Goal: Use online tool/utility

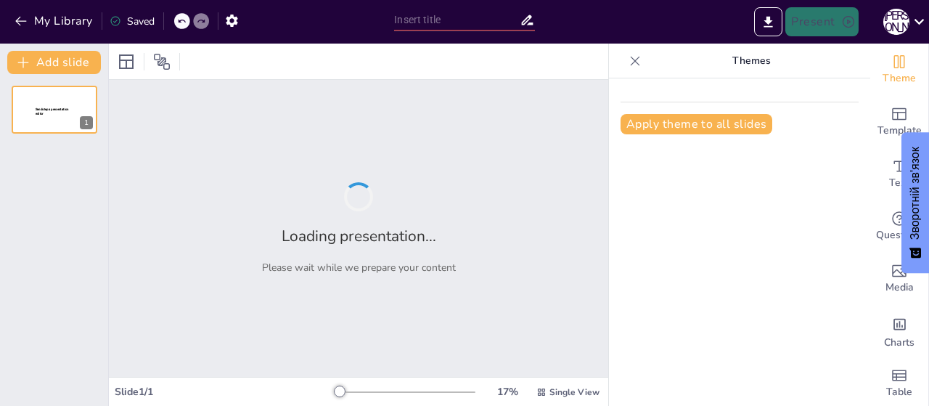
type input "Українська держава в світовій економіці. Драйвери української економіки."
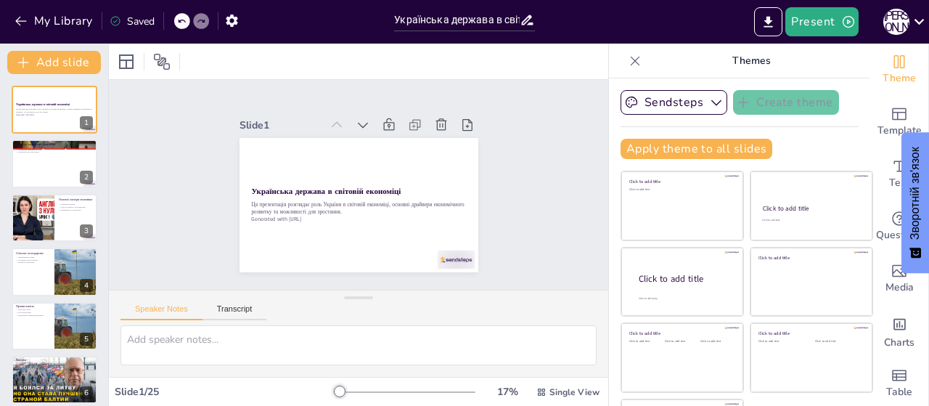
checkbox input "true"
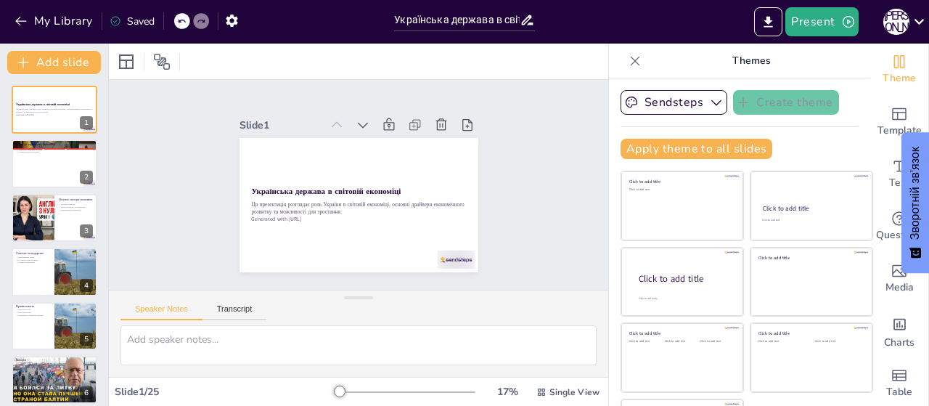
checkbox input "true"
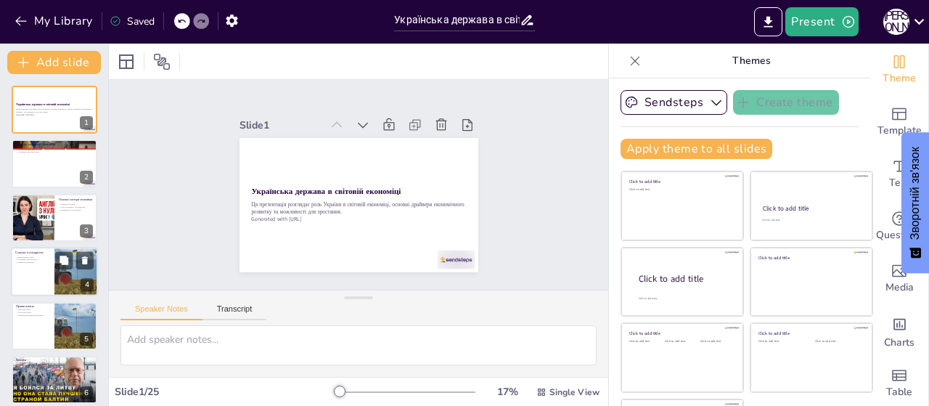
checkbox input "true"
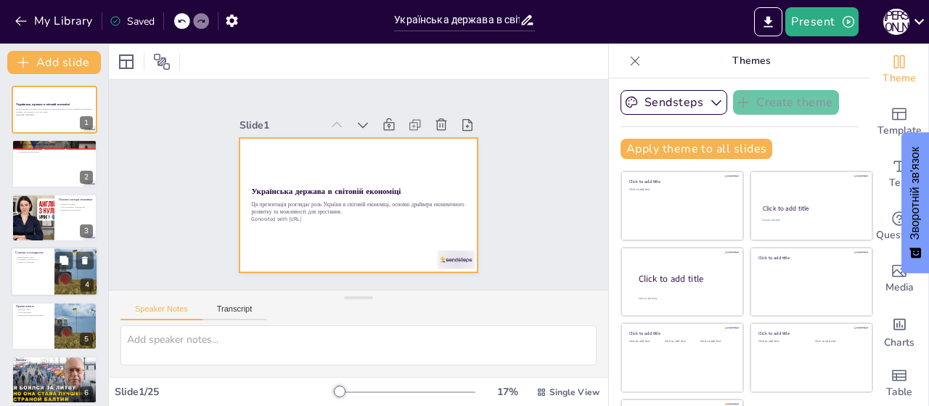
checkbox input "true"
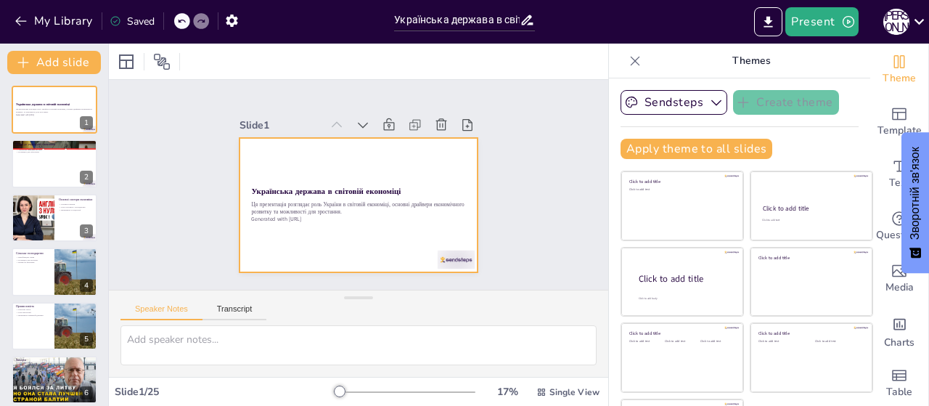
checkbox input "true"
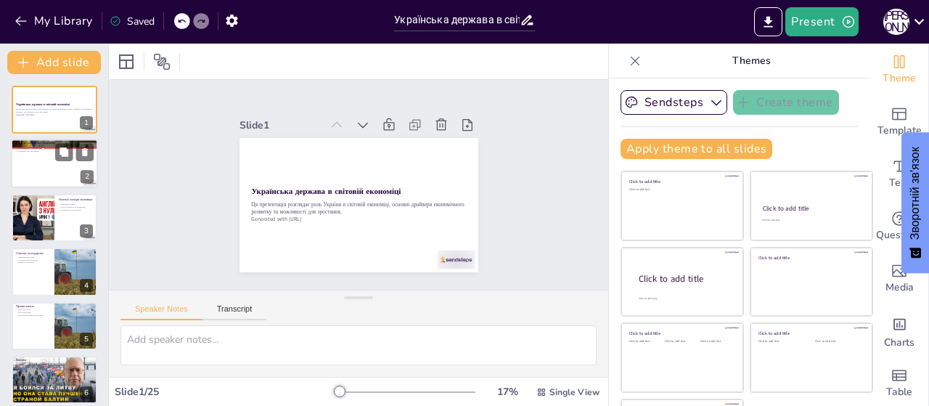
checkbox input "true"
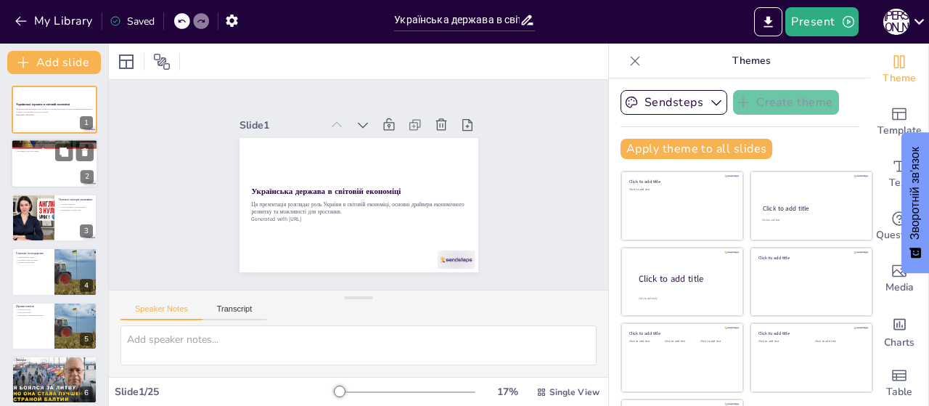
click at [38, 155] on div at bounding box center [54, 163] width 87 height 49
type textarea "Українська економіка займає значне місце в Східній Європі, що робить її важливи…"
checkbox input "true"
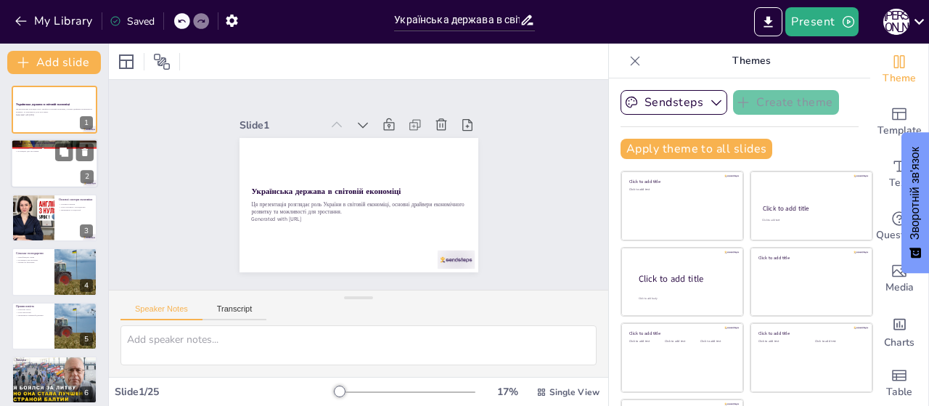
checkbox input "true"
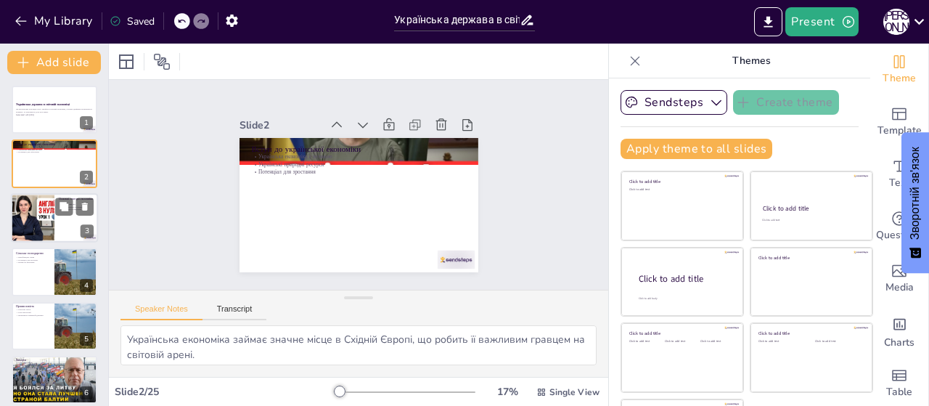
checkbox input "true"
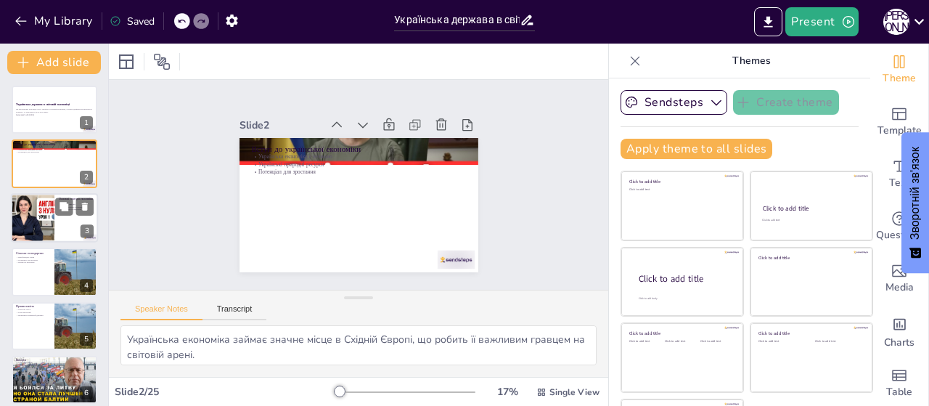
checkbox input "true"
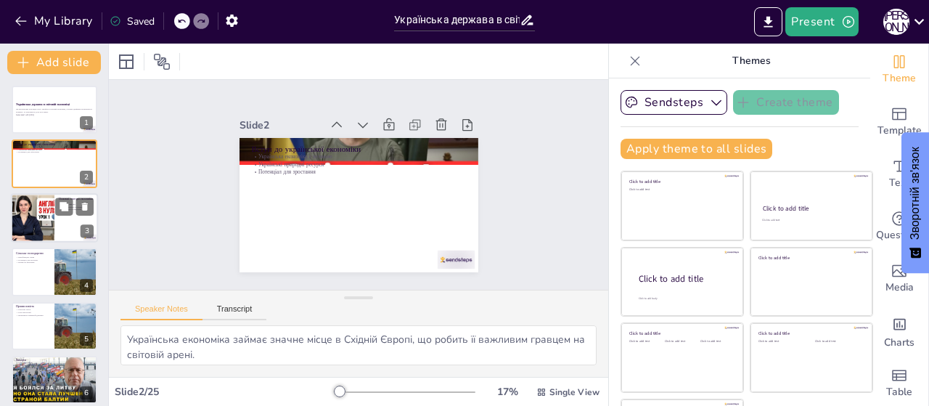
click at [35, 213] on div at bounding box center [32, 217] width 87 height 49
type textarea "Основні сектори економіки України є ключовими для її розвитку та забезпечення с…"
checkbox input "true"
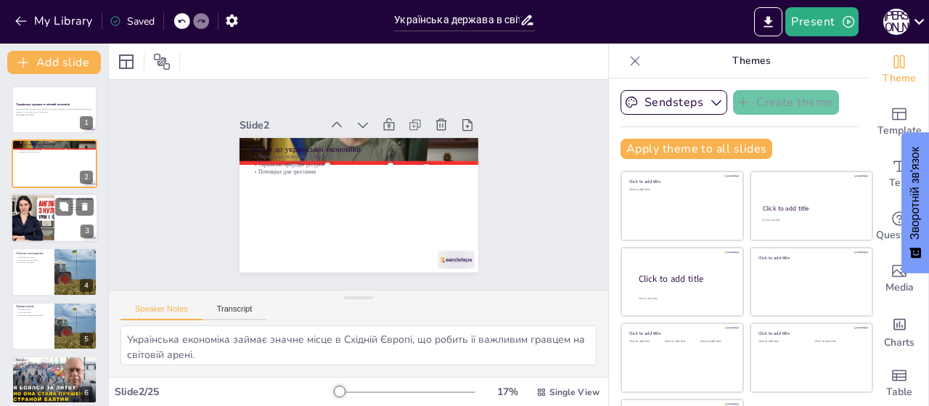
checkbox input "true"
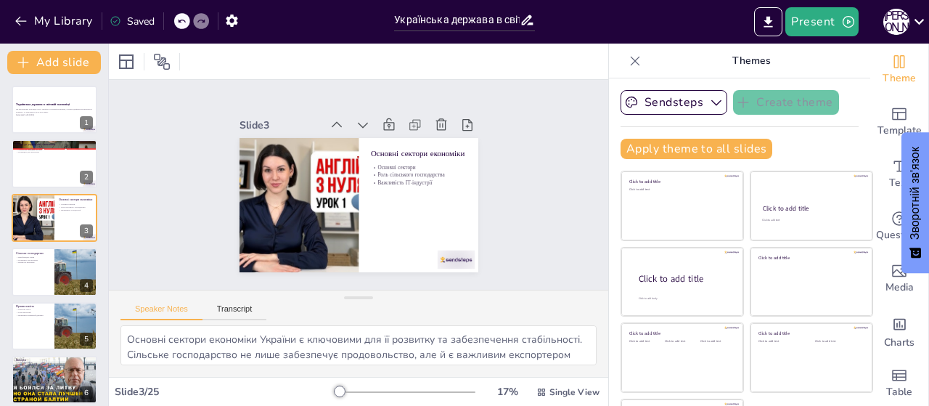
checkbox input "true"
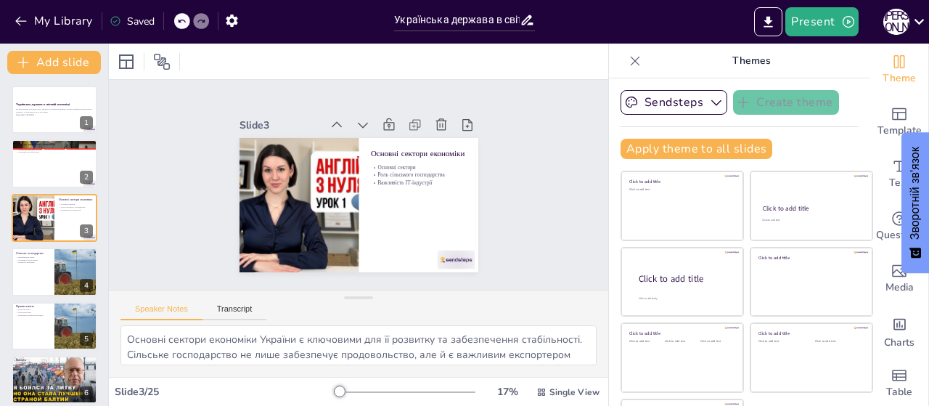
checkbox input "true"
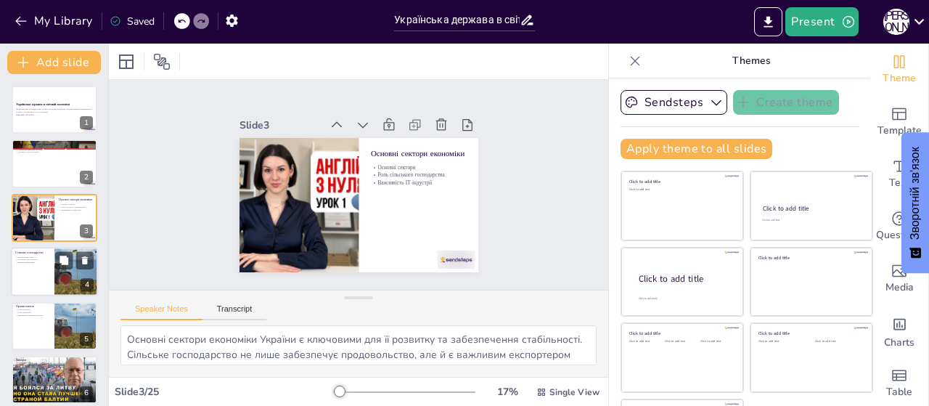
checkbox input "true"
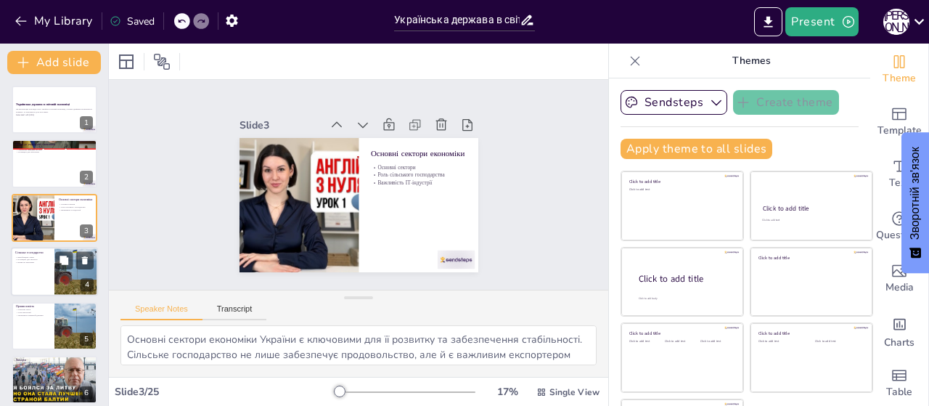
checkbox input "true"
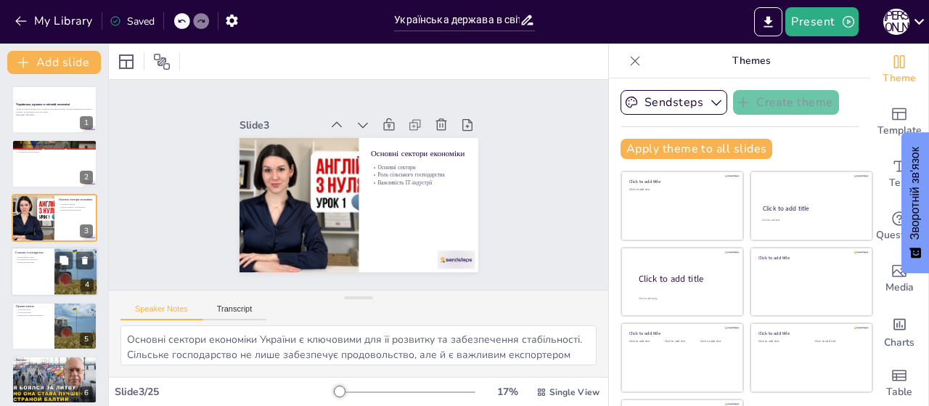
checkbox input "true"
click at [57, 278] on div at bounding box center [76, 271] width 44 height 58
type textarea "Україна займає провідні позиції у виробництві зерна, що робить її важливим грав…"
checkbox input "true"
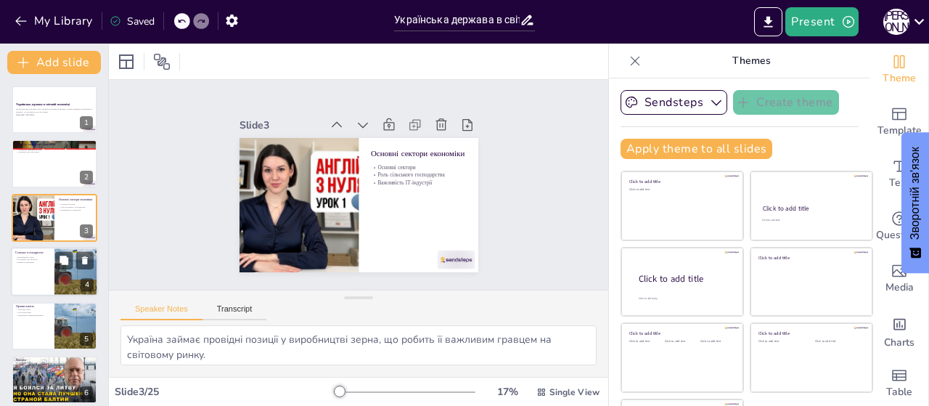
checkbox input "true"
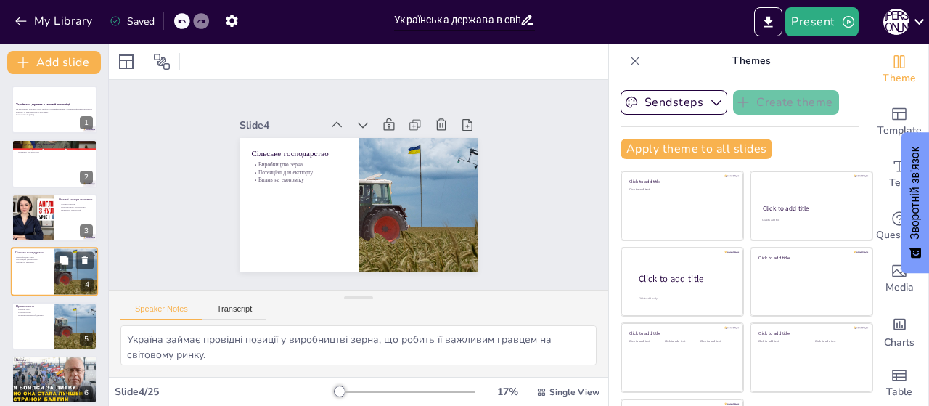
scroll to position [32, 0]
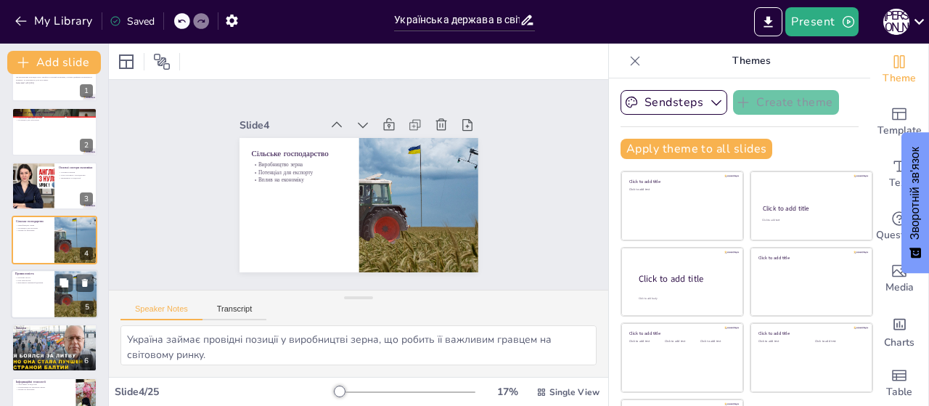
checkbox input "true"
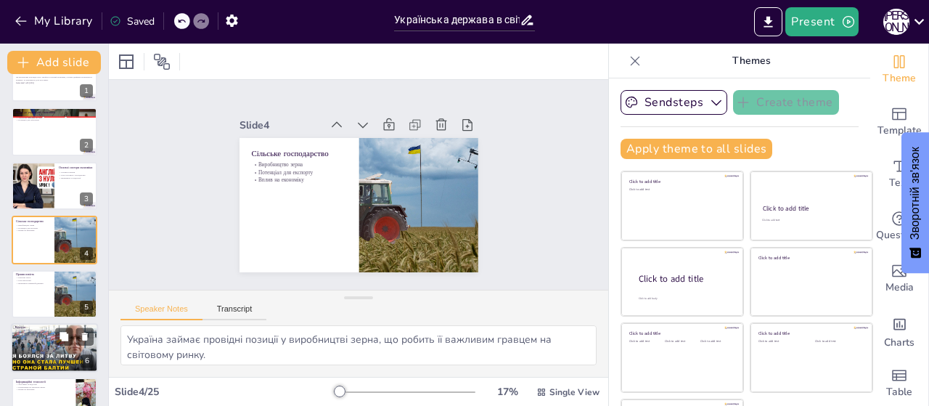
checkbox input "true"
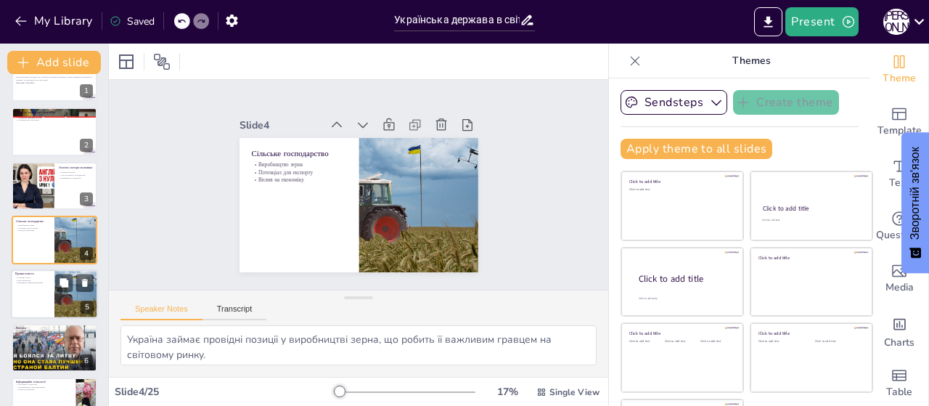
checkbox input "true"
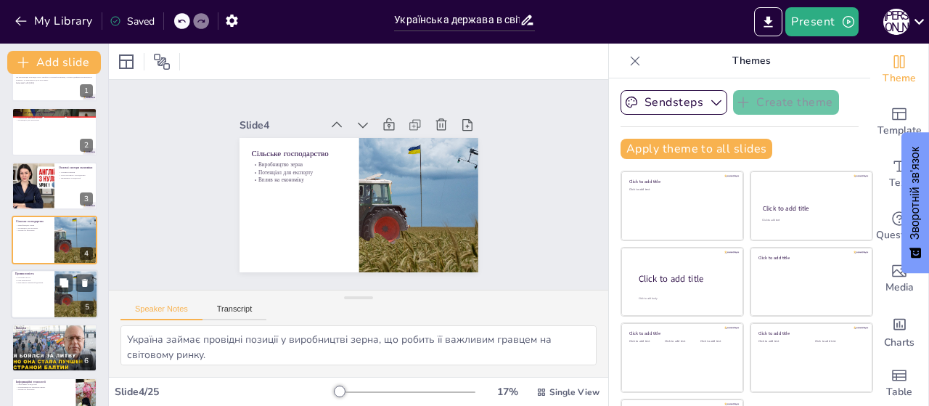
checkbox input "true"
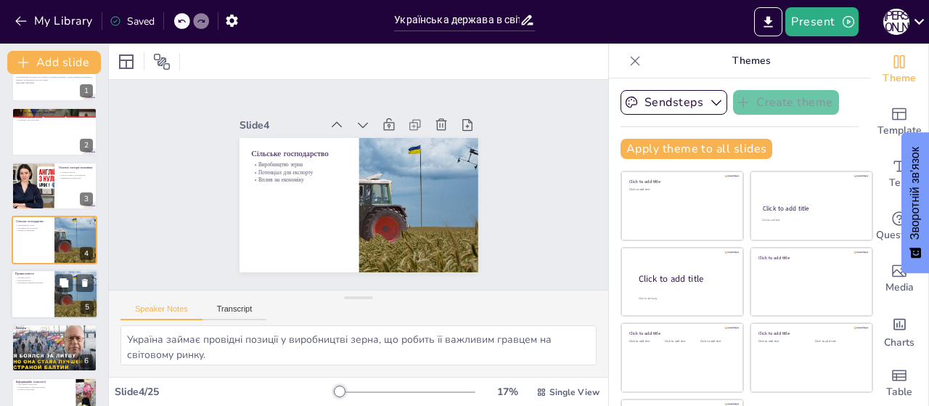
click at [65, 305] on div at bounding box center [76, 293] width 87 height 49
type textarea "Основні галузі промисловості є критично важливими для забезпечення економічного…"
checkbox input "true"
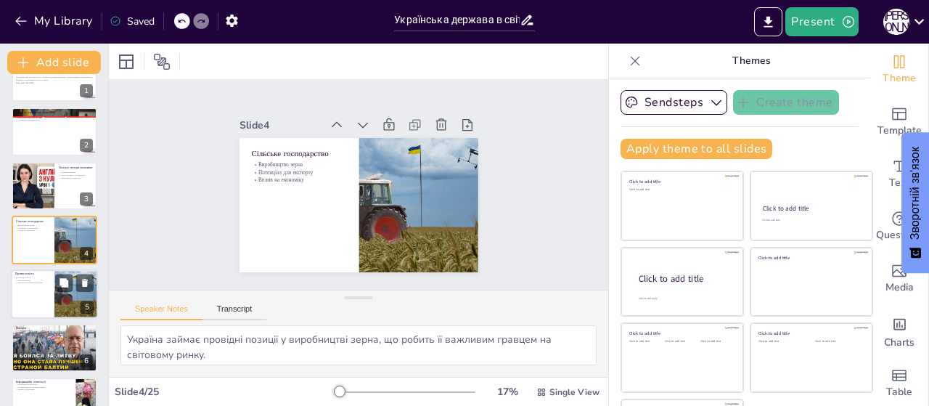
checkbox input "true"
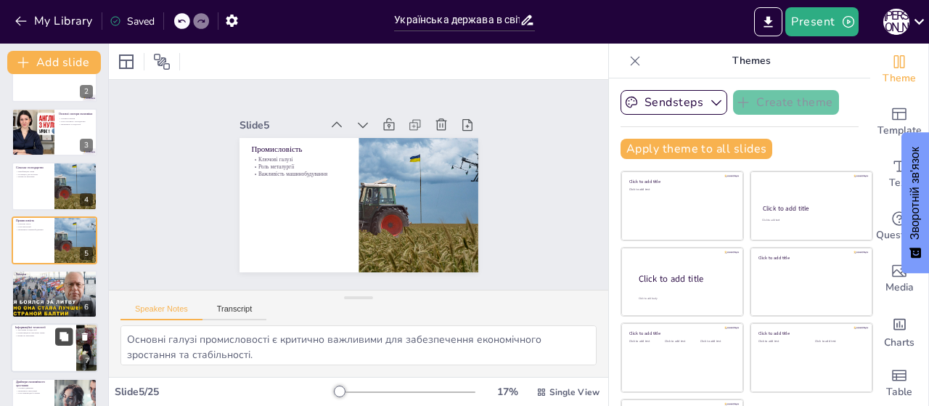
checkbox input "true"
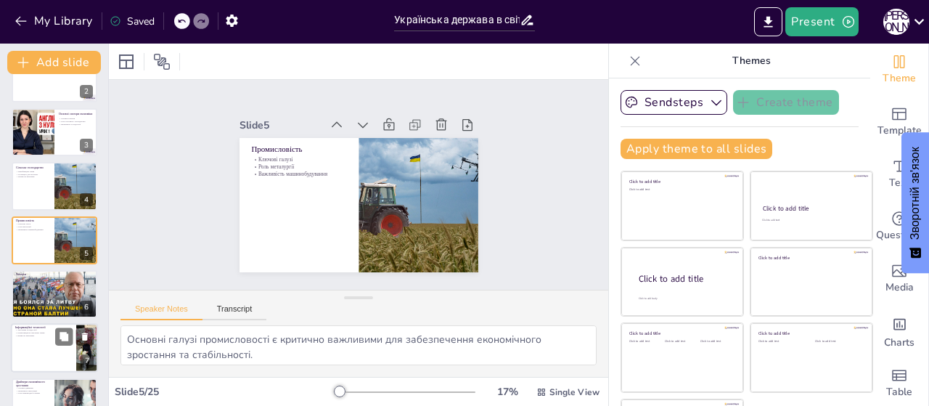
checkbox input "true"
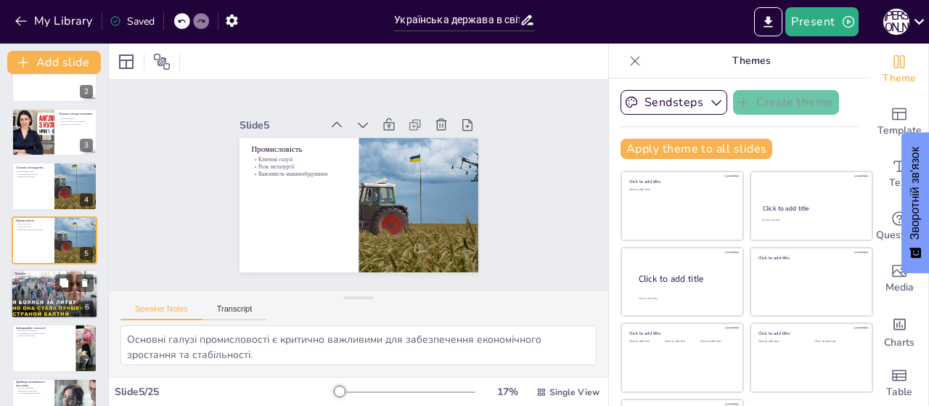
checkbox input "true"
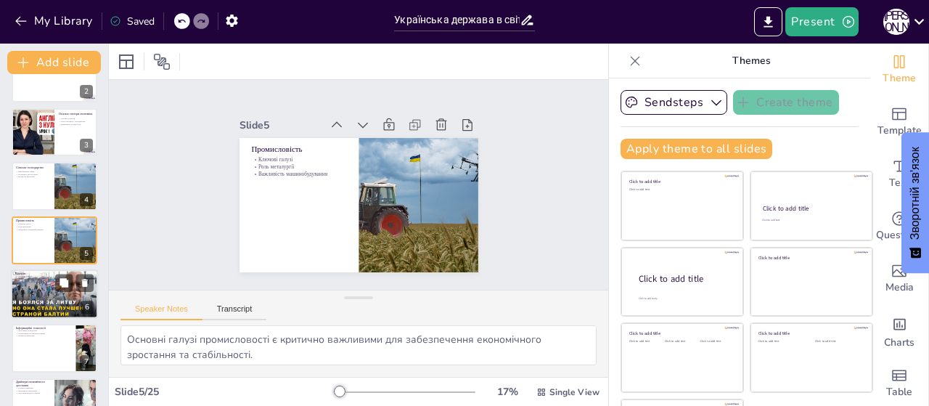
checkbox input "true"
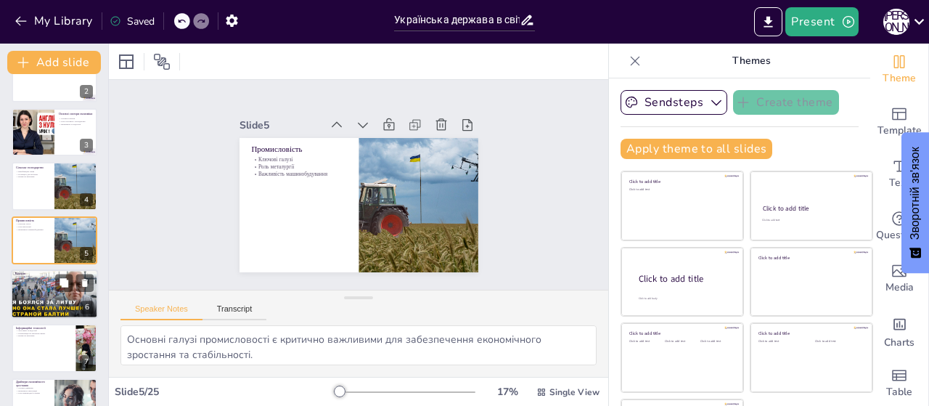
click at [31, 294] on div at bounding box center [54, 293] width 87 height 49
type textarea "Туризм має великий потенціал для розвитку, що може позитивно вплинути на економ…"
checkbox input "true"
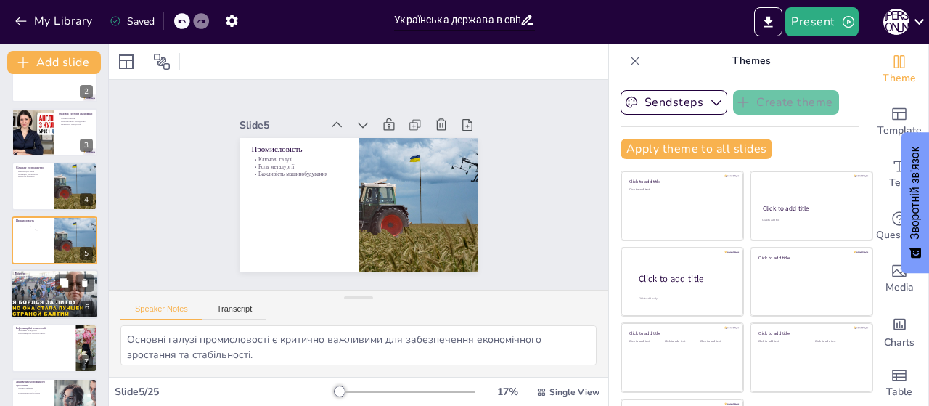
checkbox input "true"
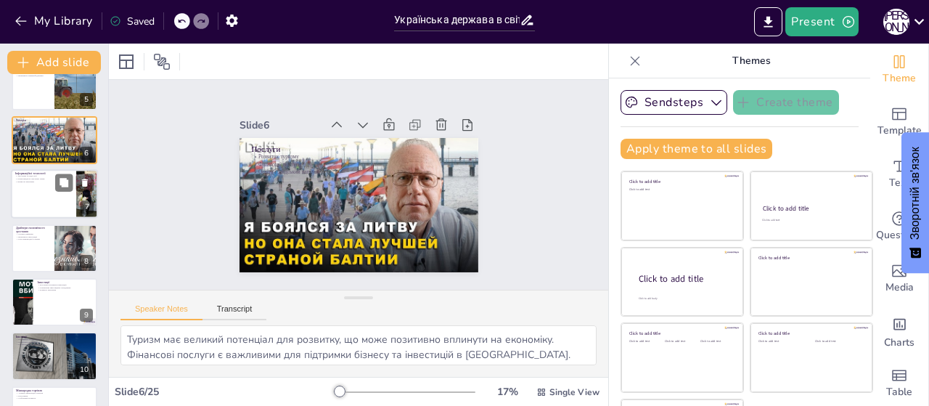
scroll to position [285, 0]
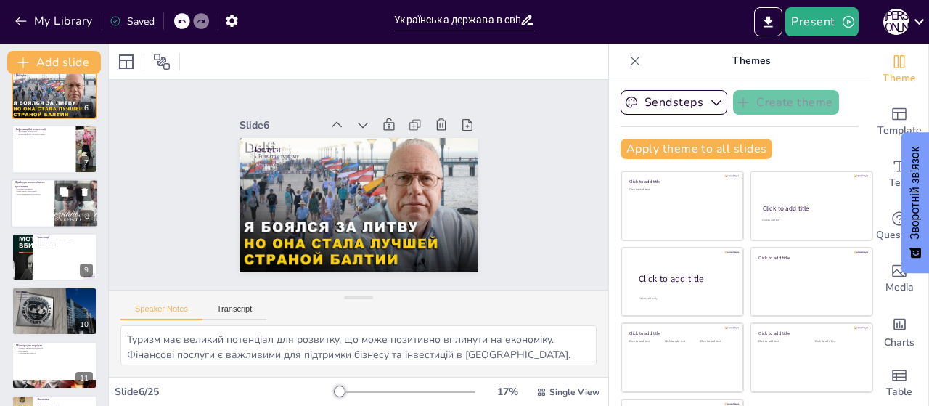
checkbox input "true"
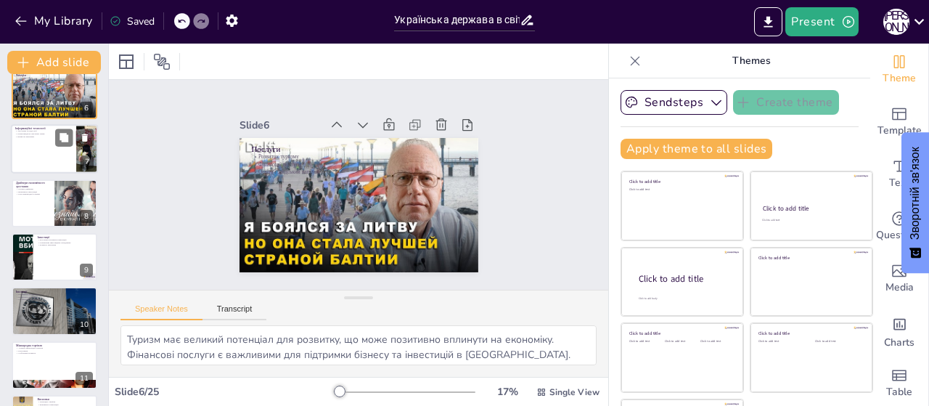
checkbox input "true"
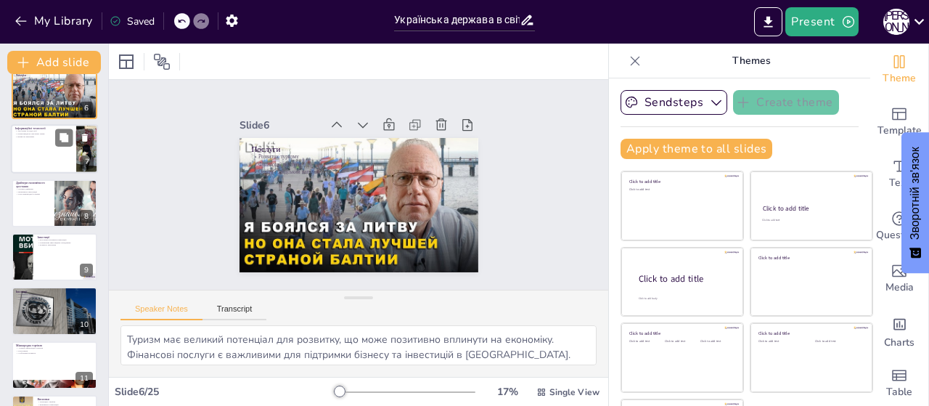
checkbox input "true"
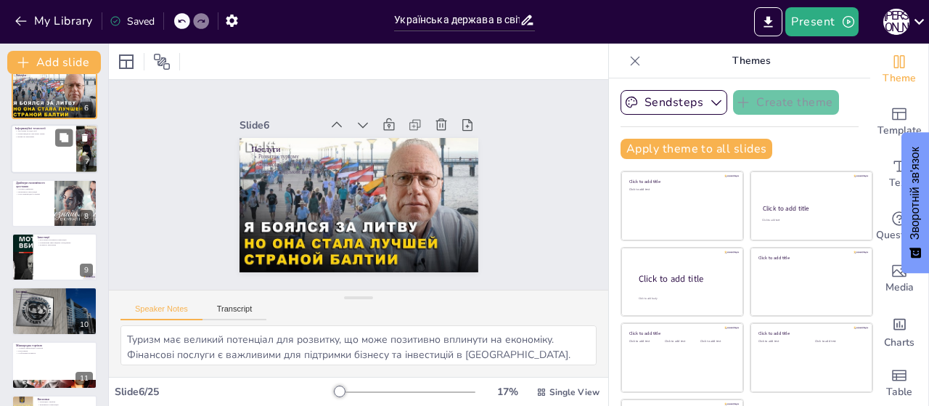
checkbox input "true"
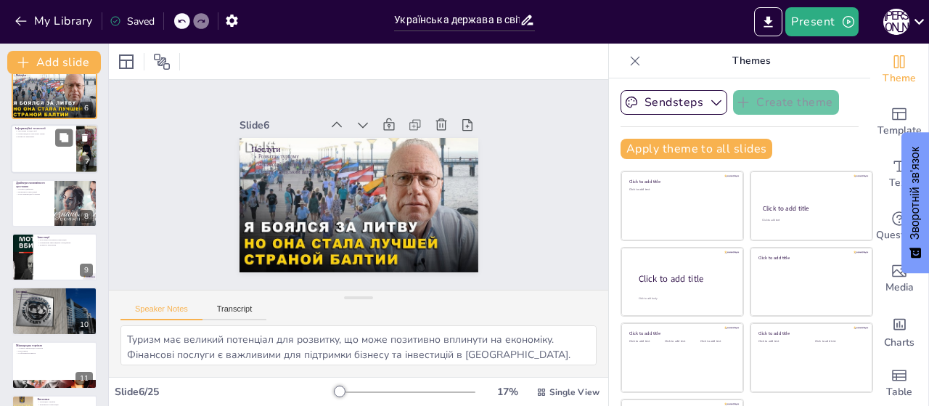
click at [43, 145] on div at bounding box center [54, 149] width 87 height 49
type textarea "ІТ-індустрія є швидко зростаючим сектором, що має великий потенціал для розвитк…"
checkbox input "true"
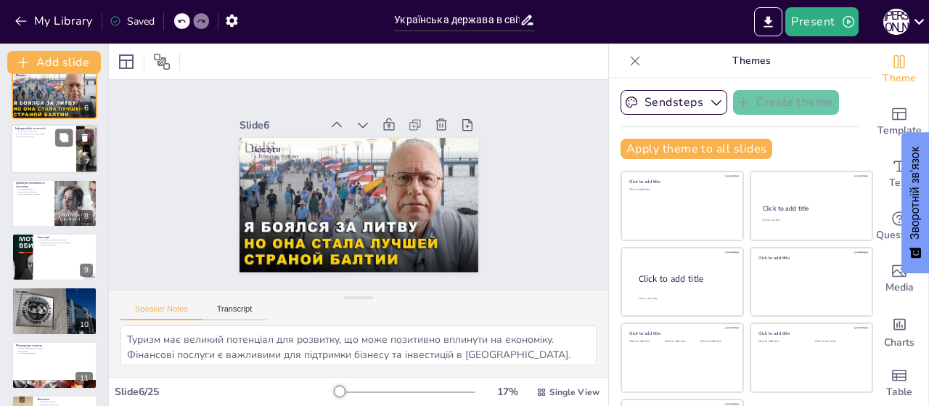
checkbox input "true"
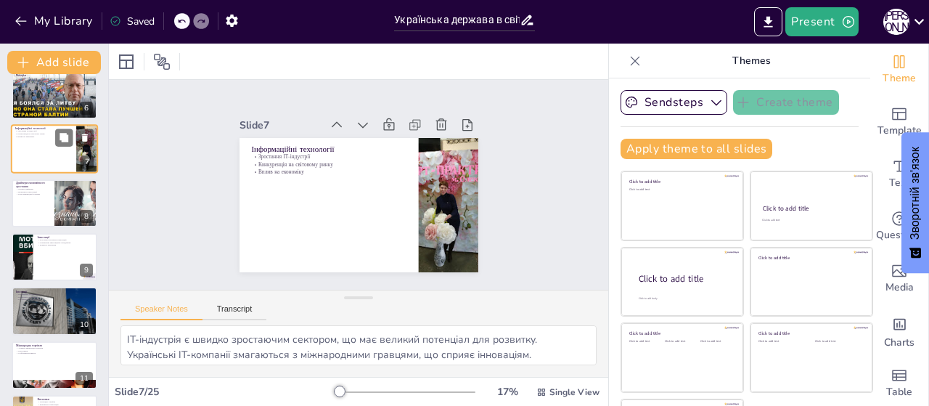
scroll to position [193, 0]
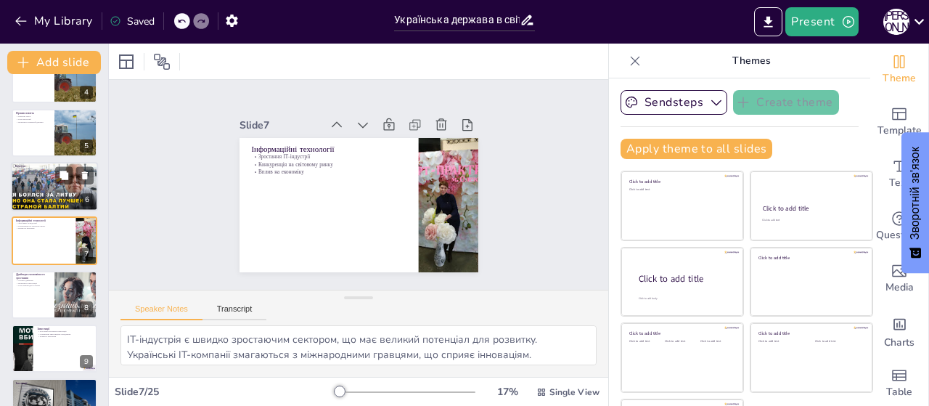
checkbox input "true"
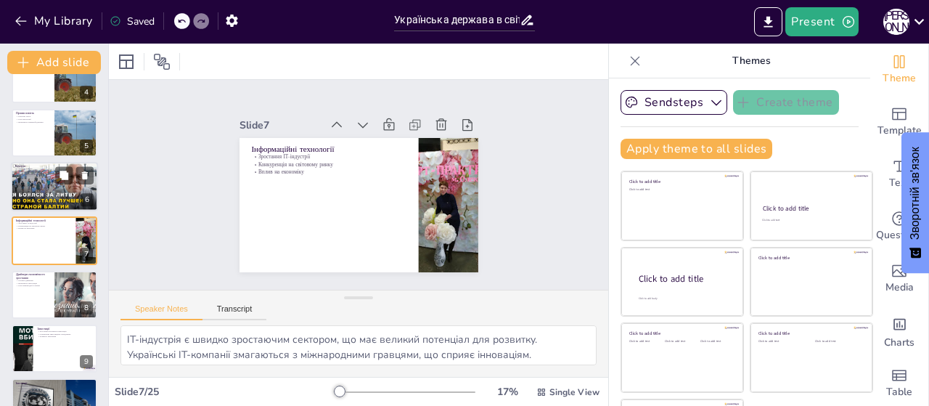
checkbox input "true"
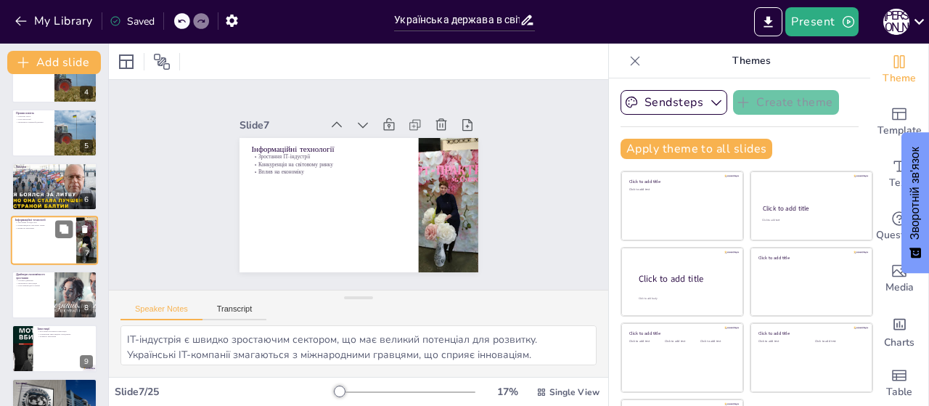
checkbox input "true"
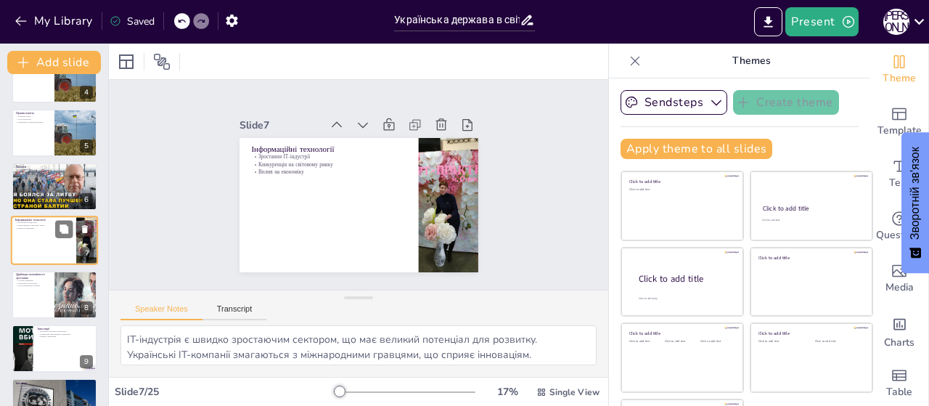
checkbox input "true"
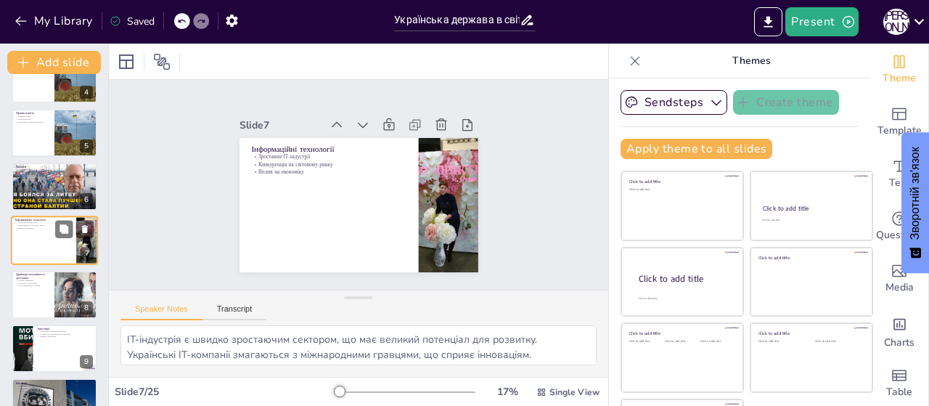
checkbox input "true"
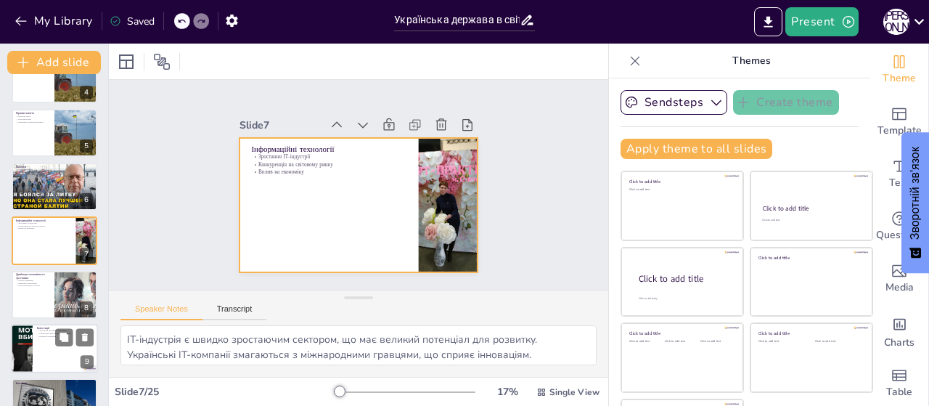
checkbox input "true"
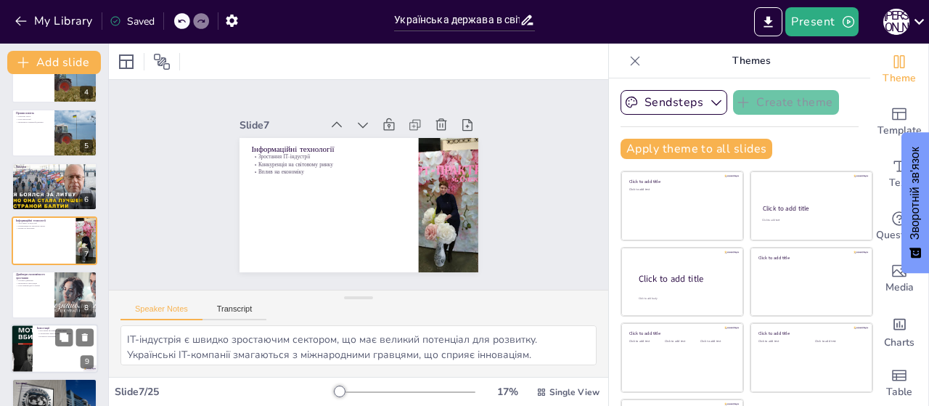
checkbox input "true"
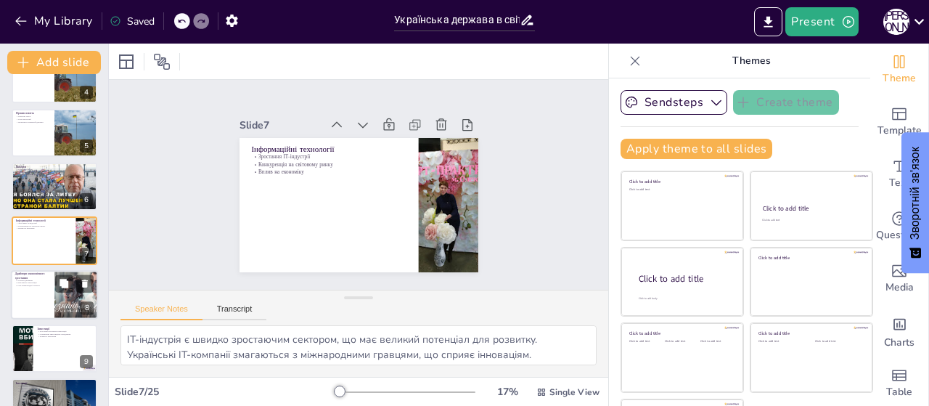
checkbox input "true"
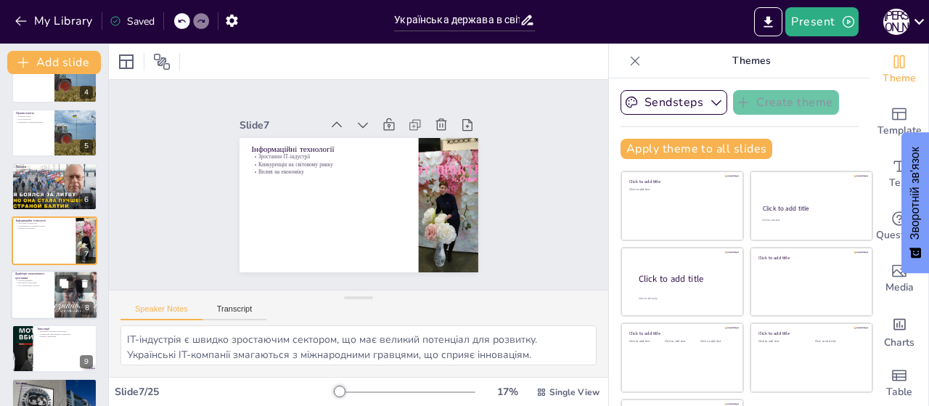
checkbox input "true"
click at [32, 298] on div at bounding box center [54, 294] width 87 height 49
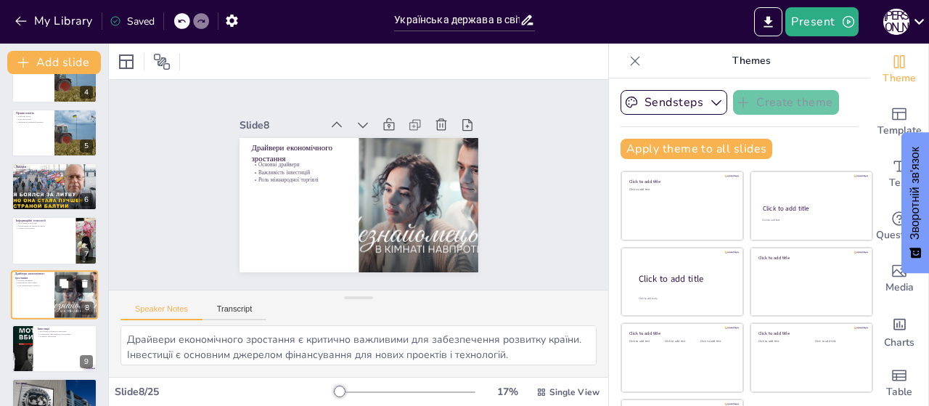
scroll to position [247, 0]
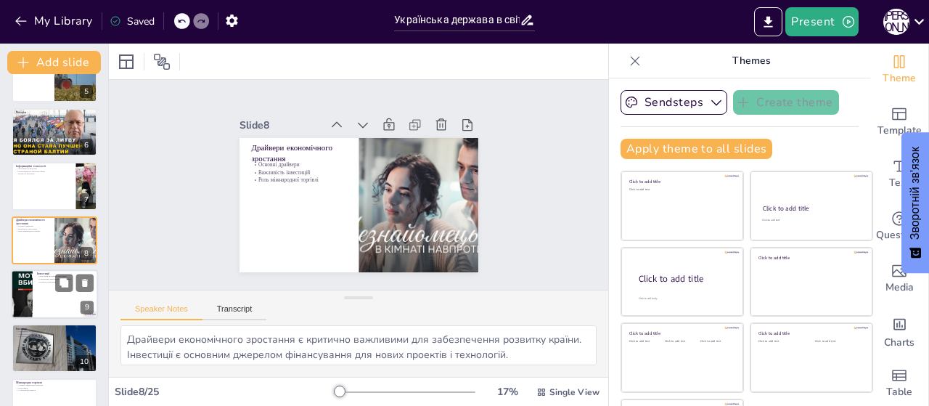
click at [41, 308] on div at bounding box center [54, 293] width 87 height 49
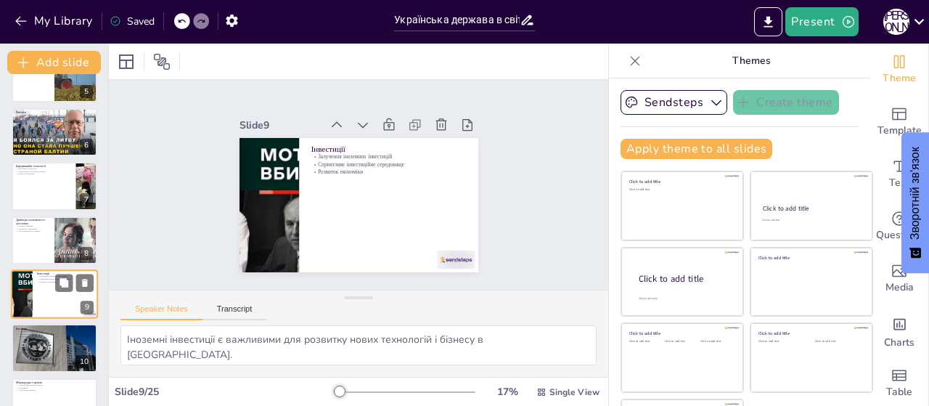
scroll to position [302, 0]
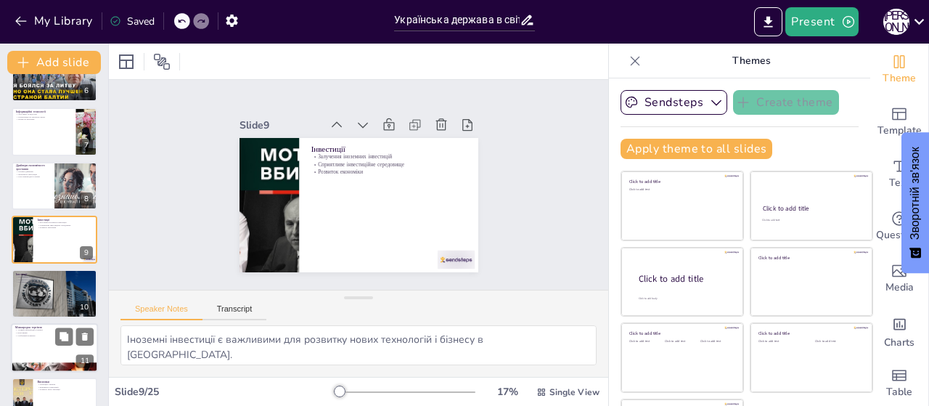
click at [34, 348] on div at bounding box center [54, 347] width 87 height 49
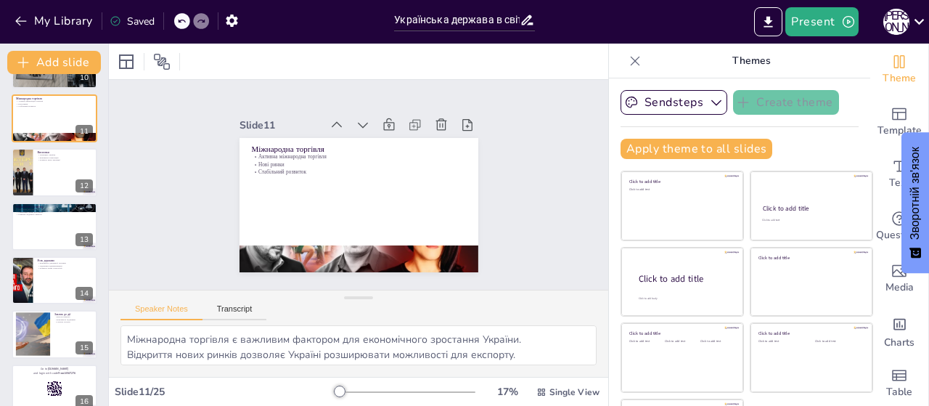
scroll to position [555, 0]
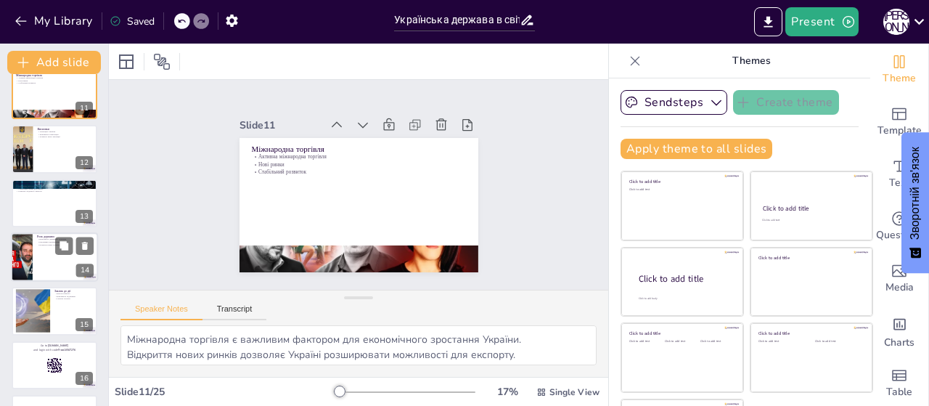
click at [70, 255] on div at bounding box center [54, 256] width 87 height 49
